Goal: Check status

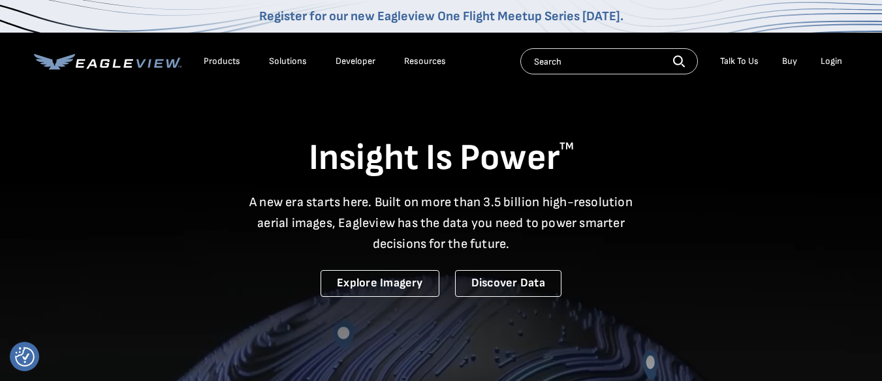
click at [835, 57] on div "Login" at bounding box center [831, 61] width 22 height 12
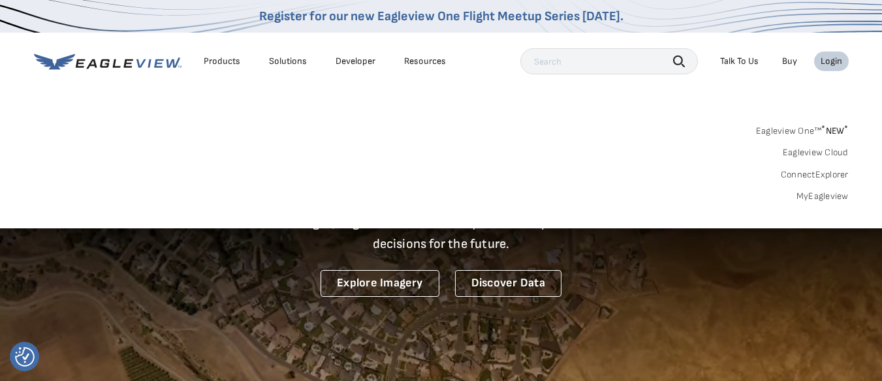
click at [803, 198] on link "MyEagleview" at bounding box center [822, 197] width 52 height 12
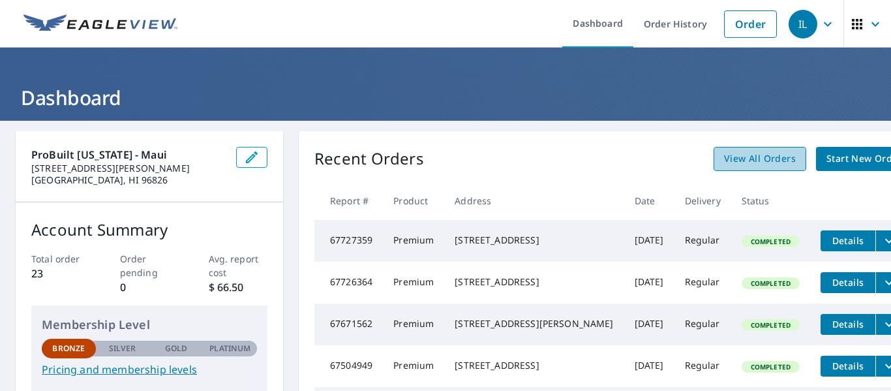
click at [724, 161] on span "View All Orders" at bounding box center [760, 159] width 72 height 16
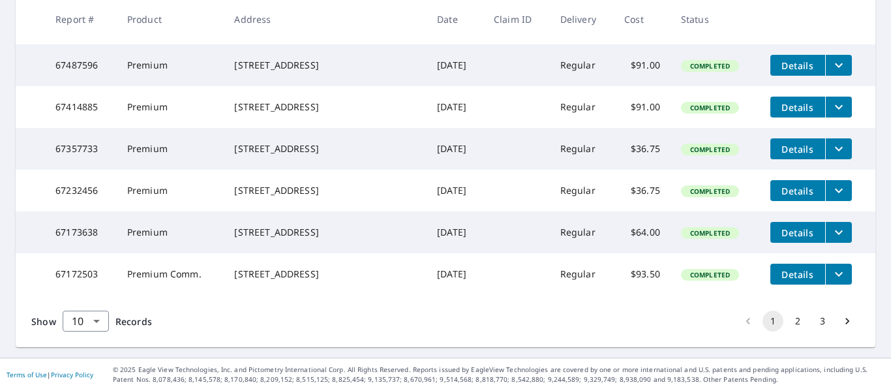
scroll to position [464, 0]
click at [293, 281] on div "[STREET_ADDRESS]" at bounding box center [325, 274] width 182 height 13
click at [82, 269] on td "67172503" at bounding box center [81, 274] width 72 height 42
click at [831, 268] on icon "filesDropdownBtn-67172503" at bounding box center [839, 274] width 16 height 16
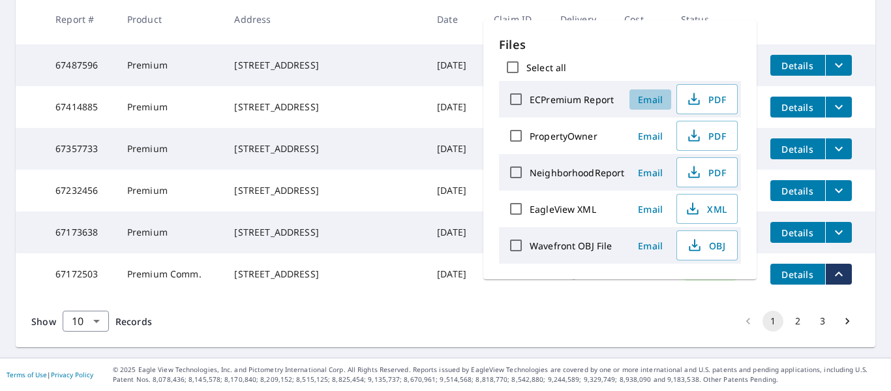
click at [649, 98] on span "Email" at bounding box center [650, 99] width 31 height 12
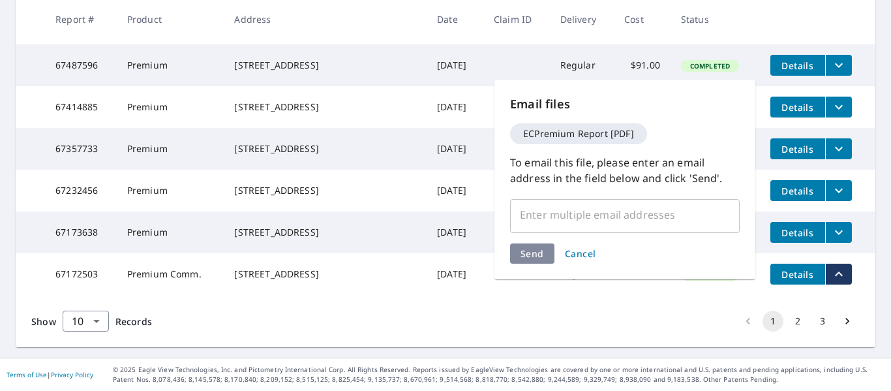
click at [653, 300] on div "Show 10 10 ​ Records 1 2 3" at bounding box center [446, 321] width 860 height 52
